Goal: Task Accomplishment & Management: Use online tool/utility

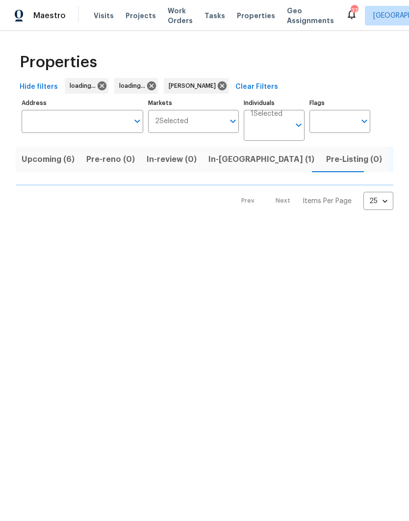
click at [394, 161] on span "Listed (33)" at bounding box center [415, 159] width 42 height 14
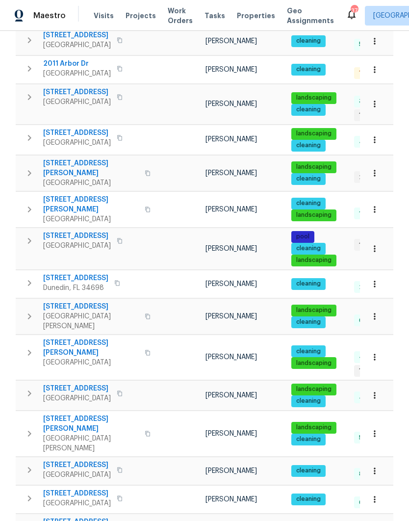
scroll to position [285, 0]
click at [58, 241] on span "Saint Petersburg, FL 33705" at bounding box center [77, 246] width 68 height 10
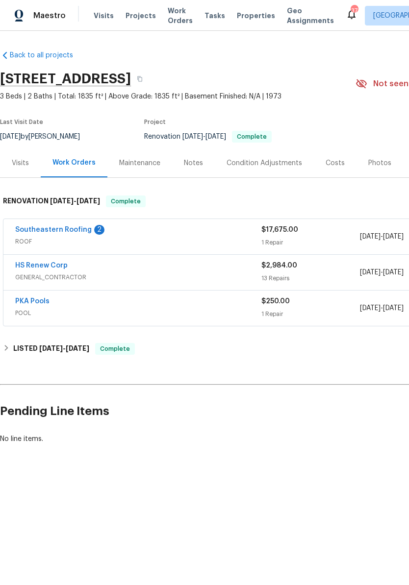
click at [25, 232] on link "Southeastern Roofing" at bounding box center [53, 229] width 76 height 7
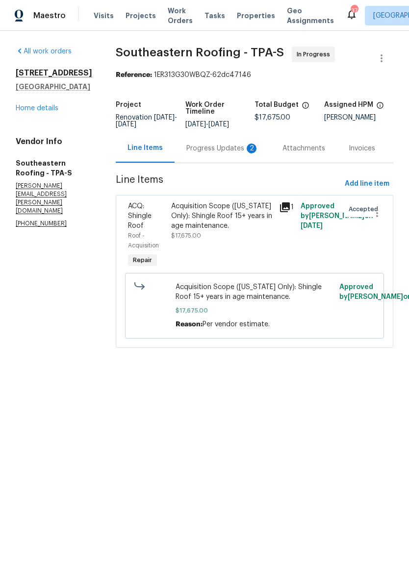
click at [227, 153] on div "Progress Updates 2" at bounding box center [222, 149] width 73 height 10
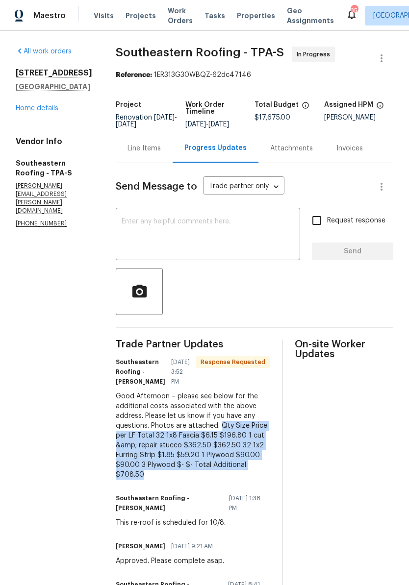
copy div "Qty Size Price per LF Total 32 1x8 Fascia $6.15 $196.80 1 cut &amp; repair stuc…"
click at [127, 147] on div "Line Items" at bounding box center [143, 149] width 33 height 10
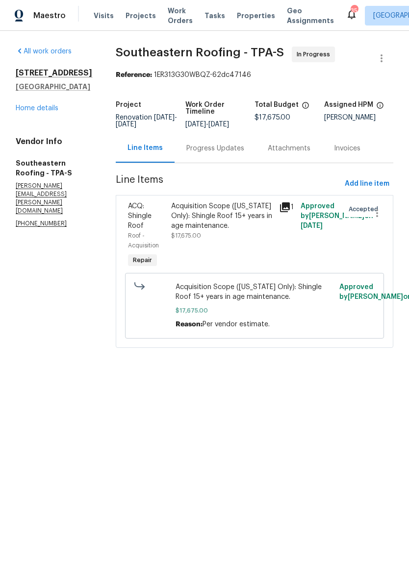
click at [250, 293] on span "Acquisition Scope (Florida Only): Shingle Roof 15+ years in age maintenance." at bounding box center [254, 292] width 158 height 20
click at [251, 240] on div "Acquisition Scope (Florida Only): Shingle Roof 15+ years in age maintenance. $1…" at bounding box center [222, 220] width 102 height 39
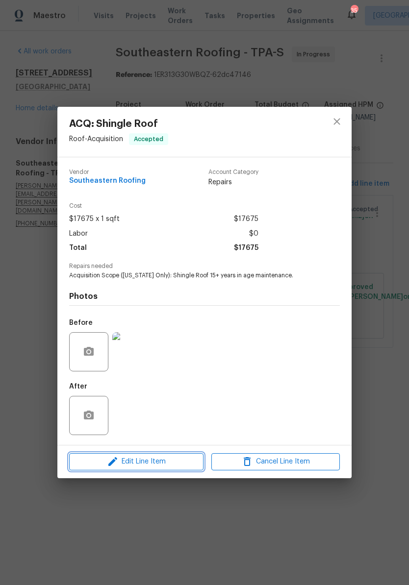
click at [193, 464] on span "Edit Line Item" at bounding box center [136, 462] width 128 height 12
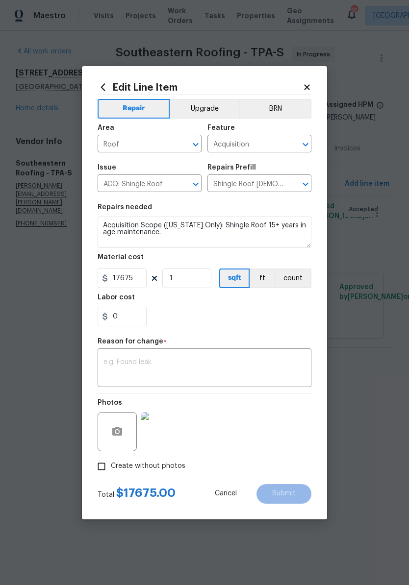
click at [257, 359] on textarea at bounding box center [204, 369] width 202 height 21
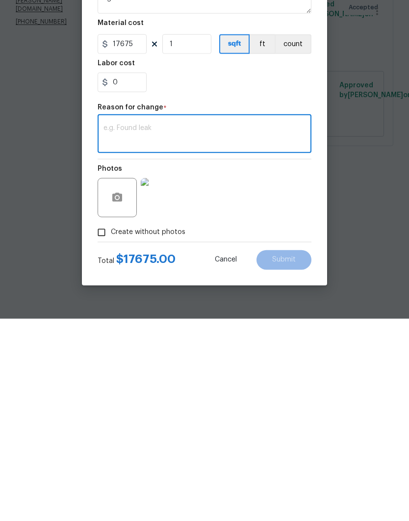
scroll to position [6, 0]
paste textarea "Qty Size Price per LF Total 32 1x8 Fascia $6.15 $196.80 1 cut &amp; repair stuc…"
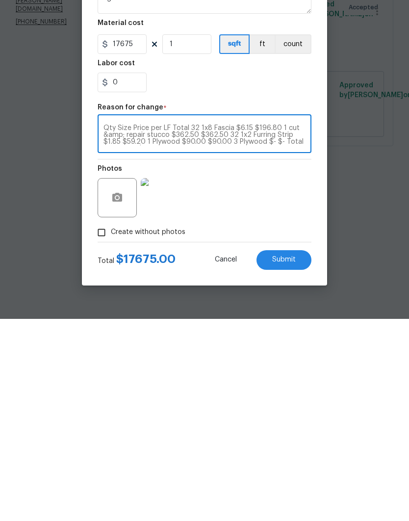
scroll to position [7, 0]
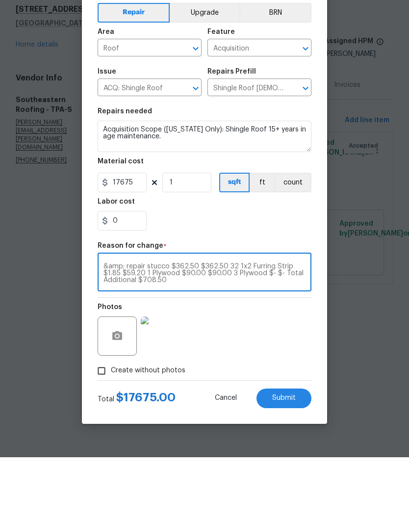
type textarea "Qty Size Price per LF Total 32 1x8 Fascia $6.15 $196.80 1 cut &amp; repair stuc…"
click at [125, 236] on input "17675" at bounding box center [122, 246] width 49 height 20
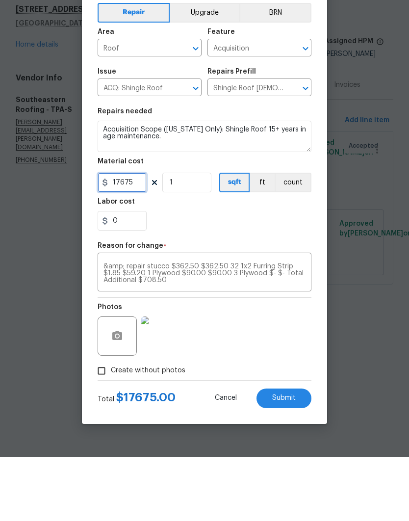
click at [125, 236] on input "17675" at bounding box center [122, 246] width 49 height 20
type input "18383.5"
click at [186, 236] on input "1" at bounding box center [186, 246] width 49 height 20
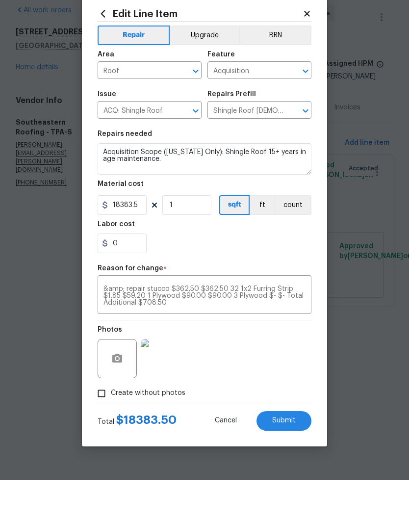
click at [291, 458] on span "Submit" at bounding box center [284, 461] width 24 height 7
click at [280, 326] on textarea "Qty Size Price per LF Total 32 1x8 Fascia $6.15 $196.80 1 cut &amp; repair stuc…" at bounding box center [204, 336] width 202 height 21
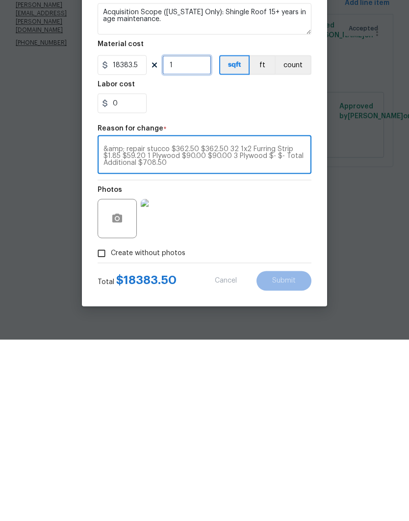
click at [194, 236] on input "1" at bounding box center [186, 246] width 49 height 20
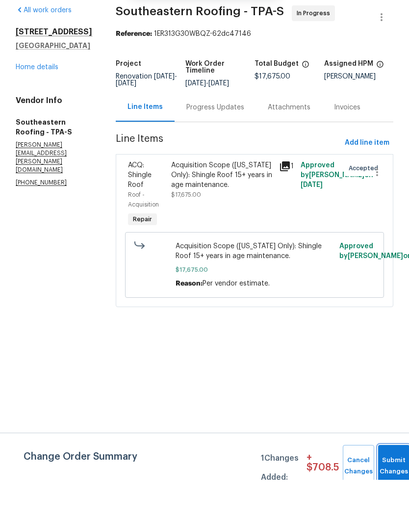
click at [391, 486] on button "Submit Changes" at bounding box center [393, 507] width 31 height 42
